Goal: Transaction & Acquisition: Obtain resource

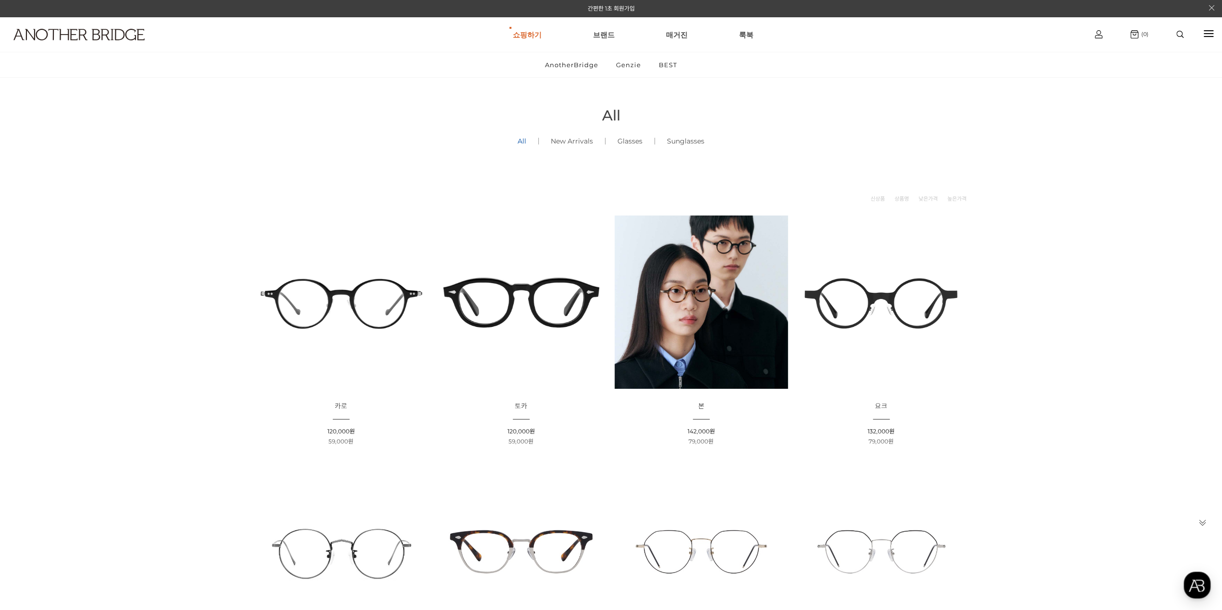
click at [1194, 28] on div at bounding box center [1179, 34] width 41 height 17
click at [1207, 34] on div at bounding box center [1209, 33] width 10 height 1
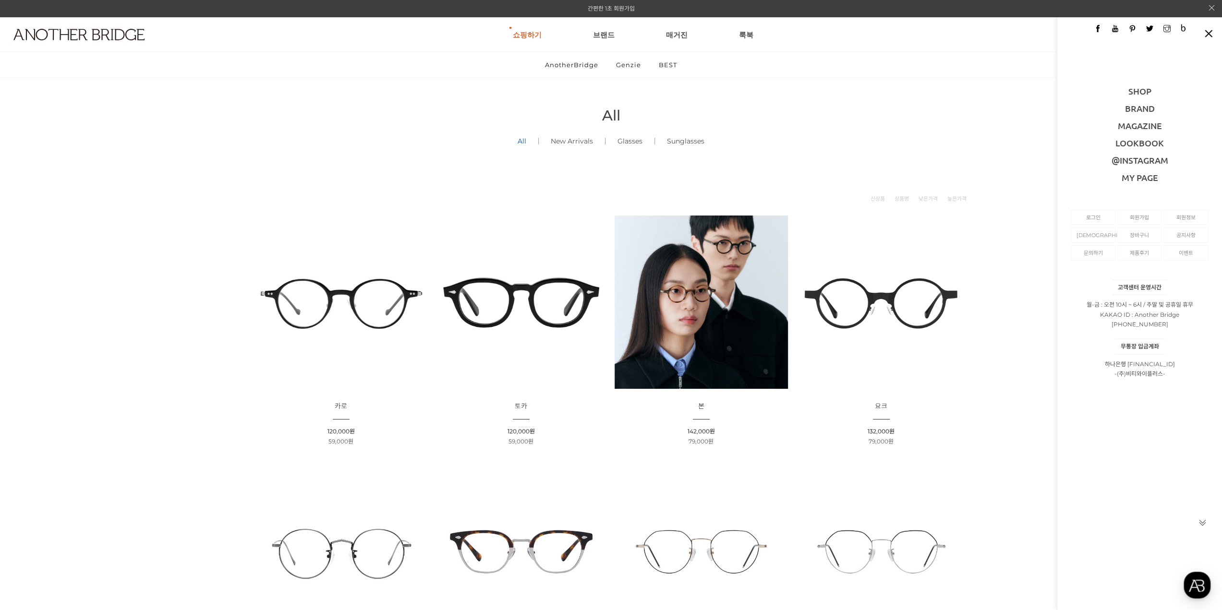
click at [598, 11] on link "간편한 1초 회원가입" at bounding box center [611, 8] width 47 height 7
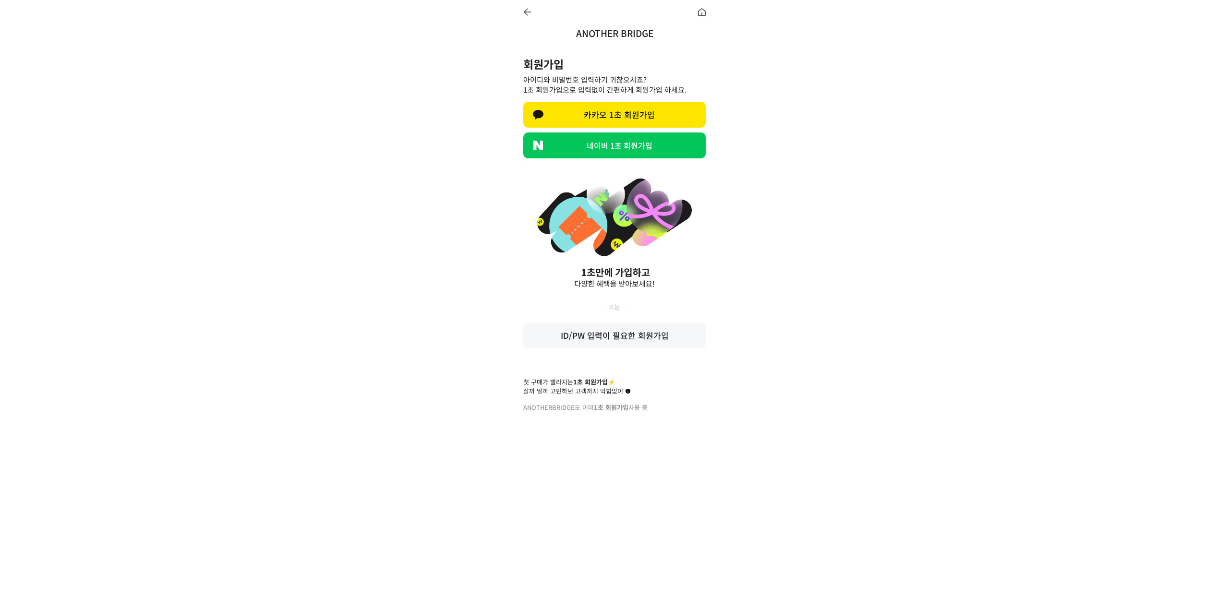
click at [643, 118] on link "카카오 1초 회원가입" at bounding box center [614, 115] width 182 height 26
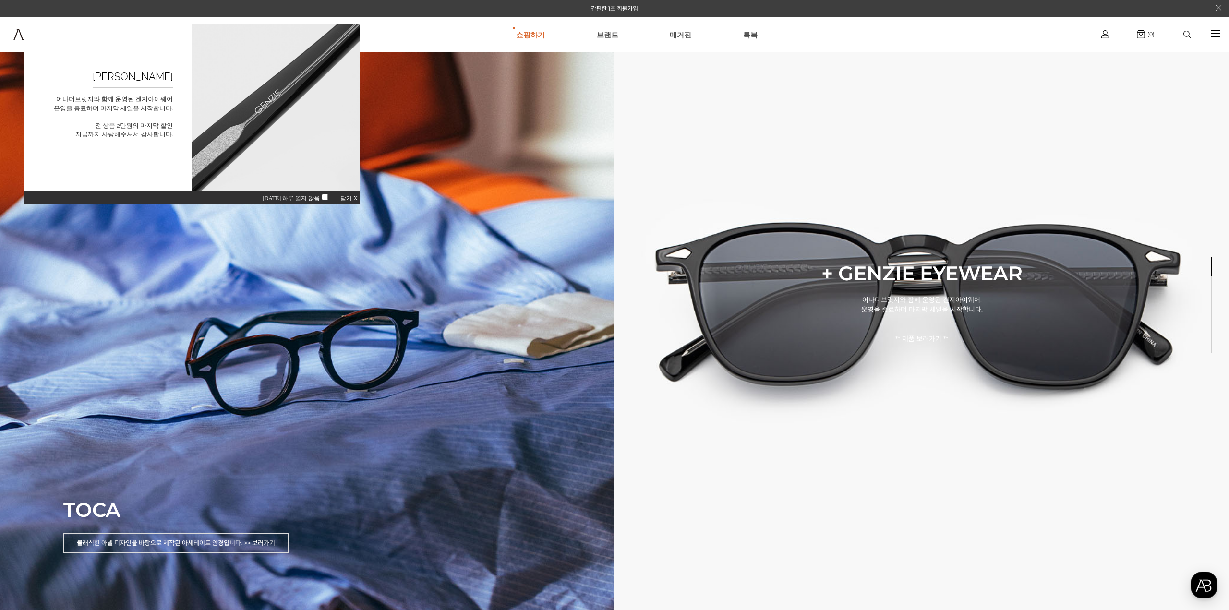
click at [345, 194] on div "오늘 하루 열지 않음 닫기 X" at bounding box center [192, 197] width 336 height 13
click at [350, 194] on div "오늘 하루 열지 않음 닫기 X" at bounding box center [192, 197] width 336 height 13
drag, startPoint x: 163, startPoint y: 503, endPoint x: 45, endPoint y: 499, distance: 117.7
click at [1107, 35] on img at bounding box center [1105, 34] width 8 height 8
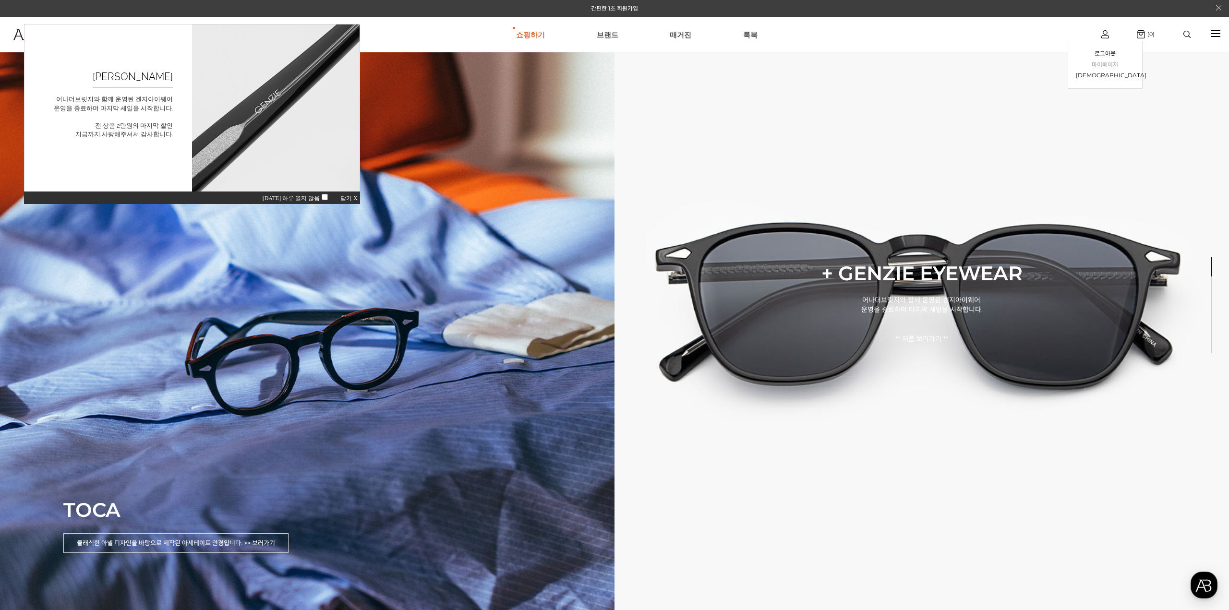
click at [1111, 66] on link "마이페이지" at bounding box center [1105, 65] width 59 height 11
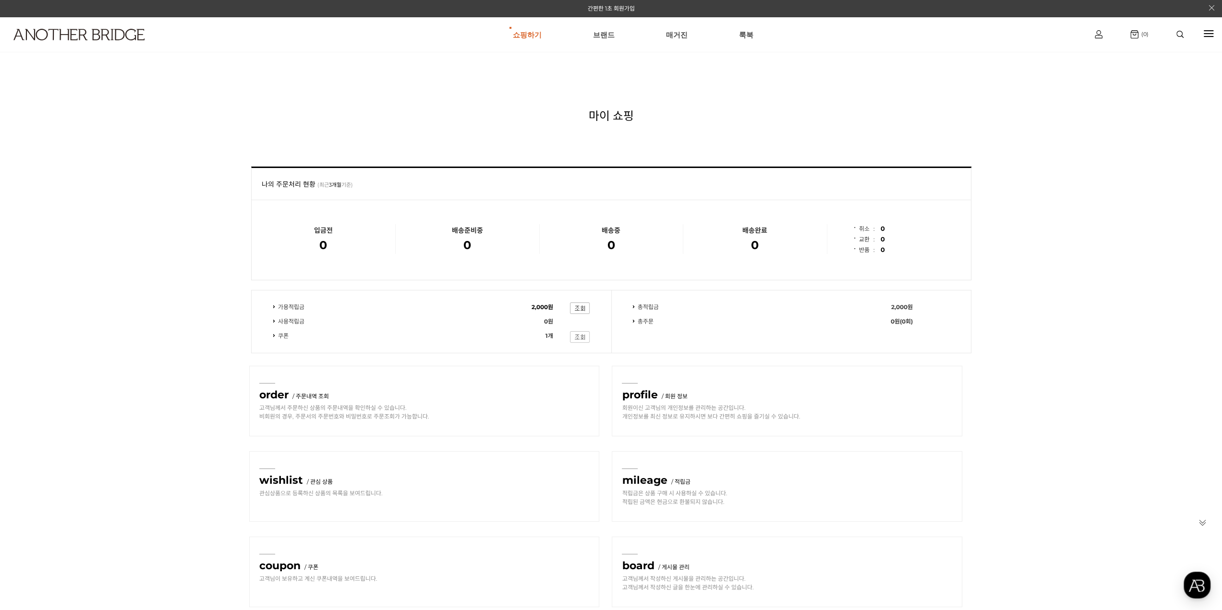
click at [582, 334] on img at bounding box center [580, 337] width 20 height 12
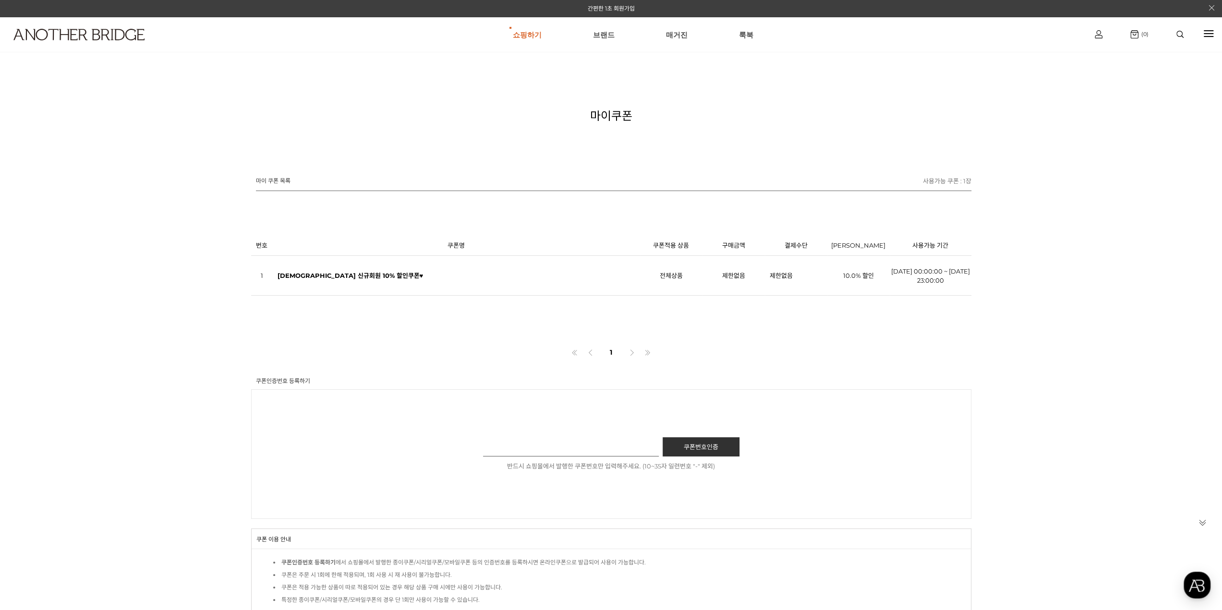
click at [346, 273] on strong "[DEMOGRAPHIC_DATA] 신규회원 10% 할인쿠폰♥" at bounding box center [350, 276] width 146 height 8
click at [762, 286] on td "제한없음" at bounding box center [733, 275] width 62 height 40
click at [871, 285] on td "10.0% 할인" at bounding box center [858, 275] width 62 height 40
